Goal: Navigation & Orientation: Find specific page/section

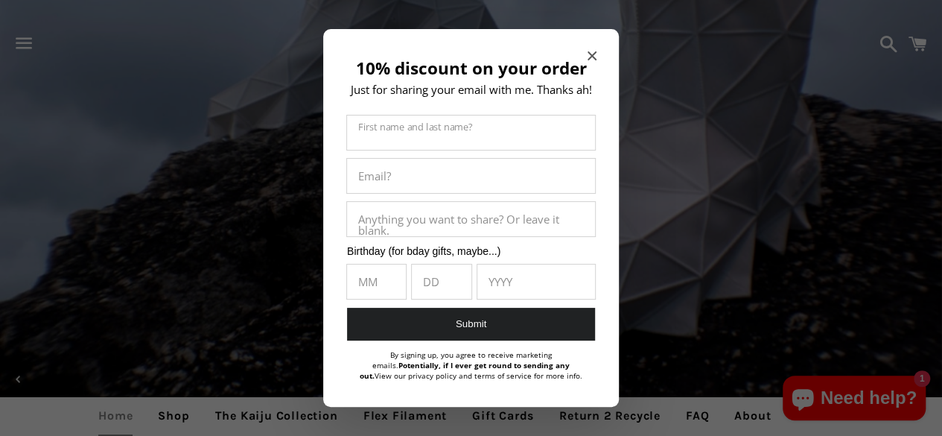
click at [591, 56] on icon "Close modal" at bounding box center [592, 55] width 9 height 9
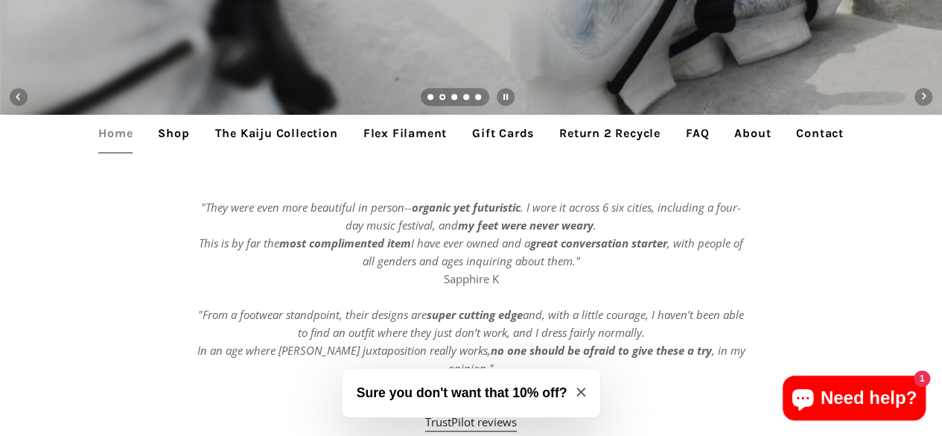
scroll to position [329, 0]
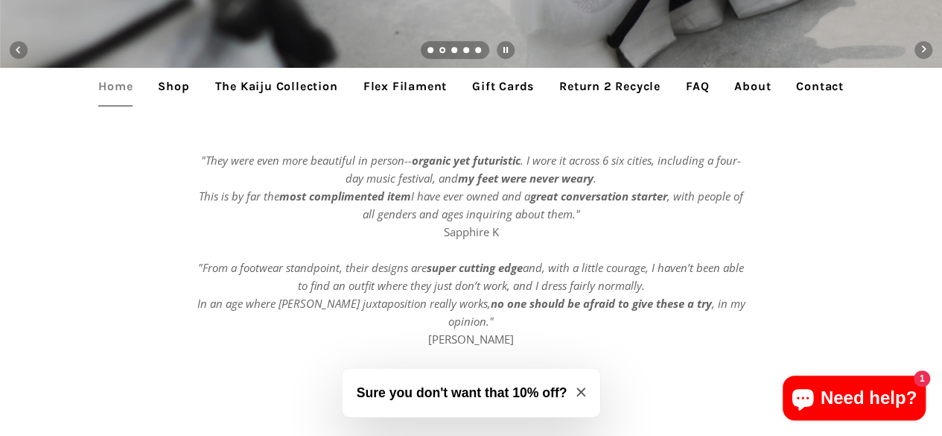
click at [263, 89] on link "The Kaiju Collection" at bounding box center [276, 86] width 145 height 37
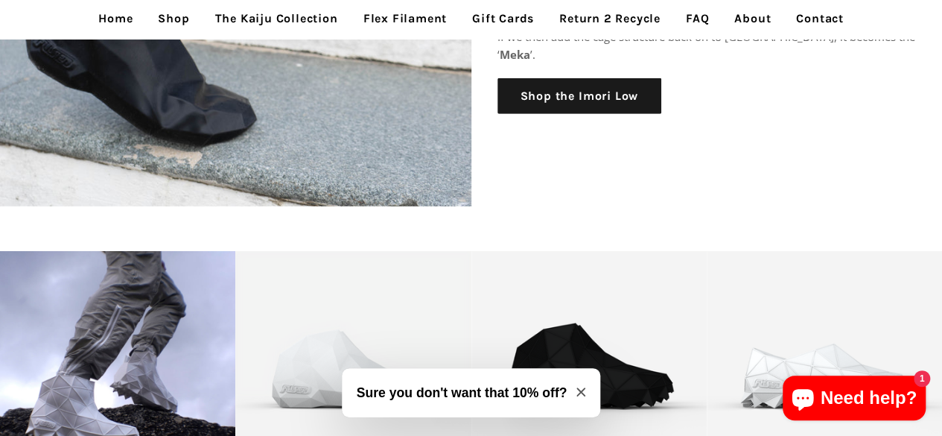
scroll to position [2015, 0]
